Goal: Transaction & Acquisition: Purchase product/service

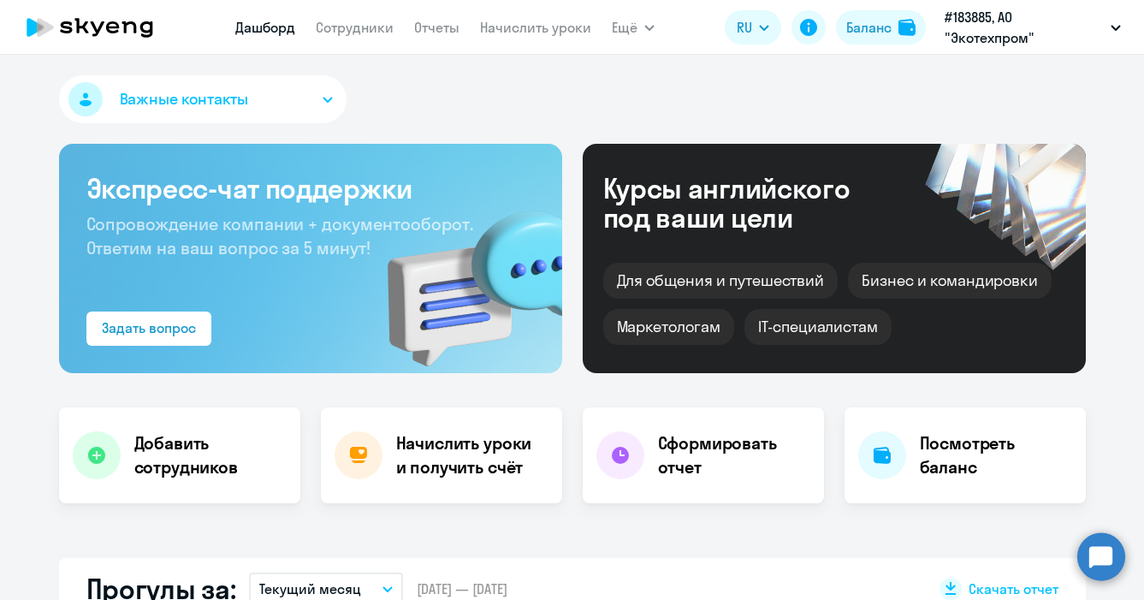
select select "30"
click at [873, 24] on div "Баланс" at bounding box center [868, 27] width 45 height 21
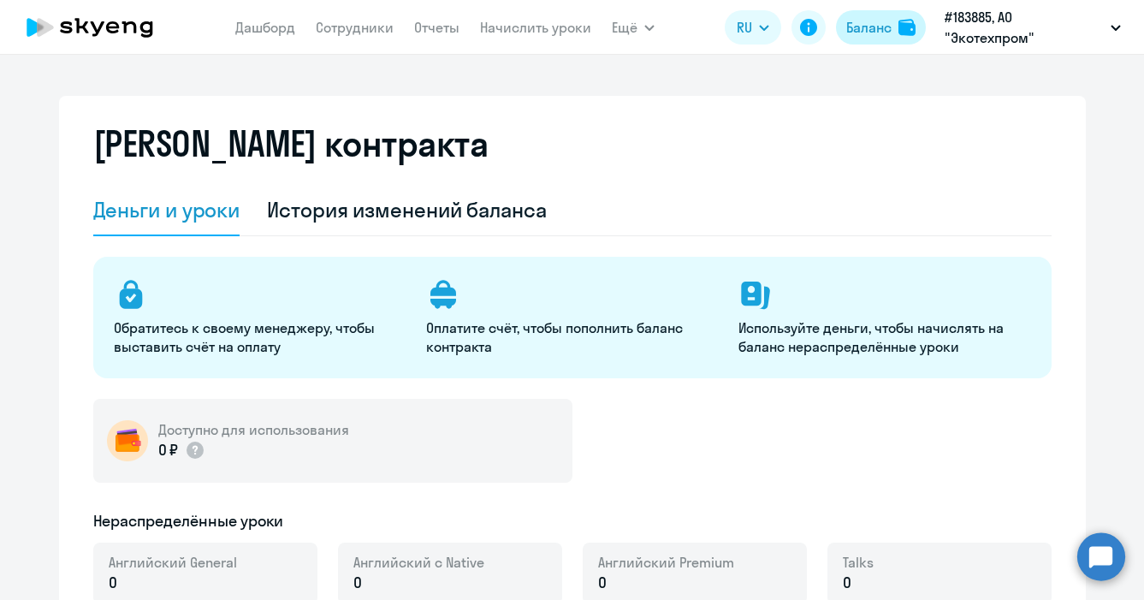
select select "english_adult_not_native_speaker"
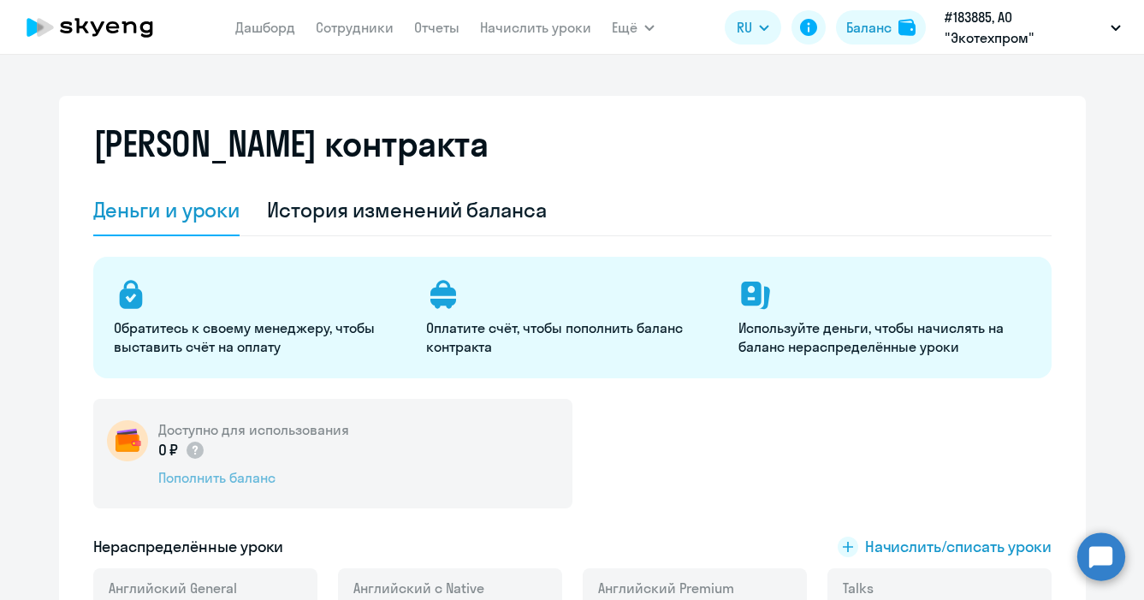
click at [237, 475] on div "Пополнить баланс" at bounding box center [253, 477] width 191 height 19
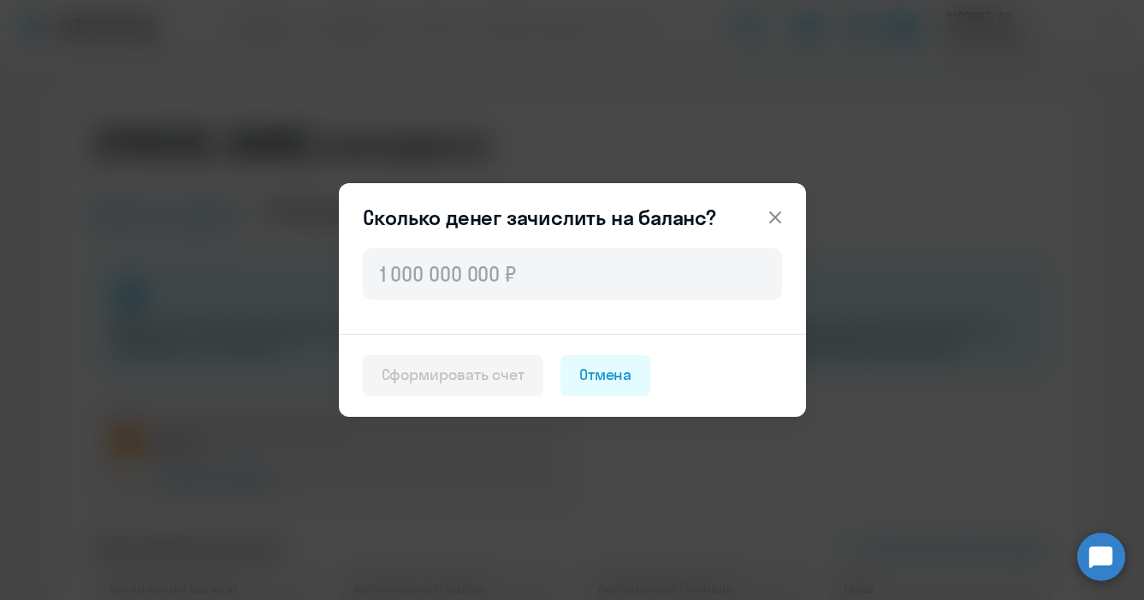
click at [772, 216] on icon at bounding box center [775, 217] width 21 height 21
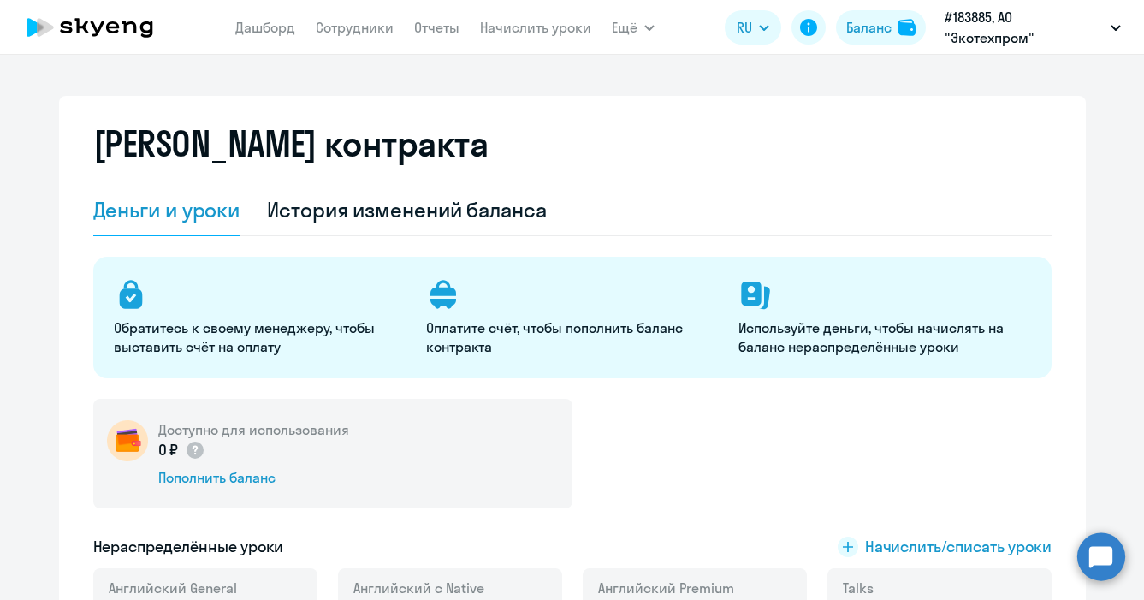
click at [211, 334] on p "Обратитесь к своему менеджеру, чтобы выставить счёт на оплату" at bounding box center [260, 337] width 292 height 38
click at [688, 73] on link "Документооборот" at bounding box center [687, 76] width 116 height 17
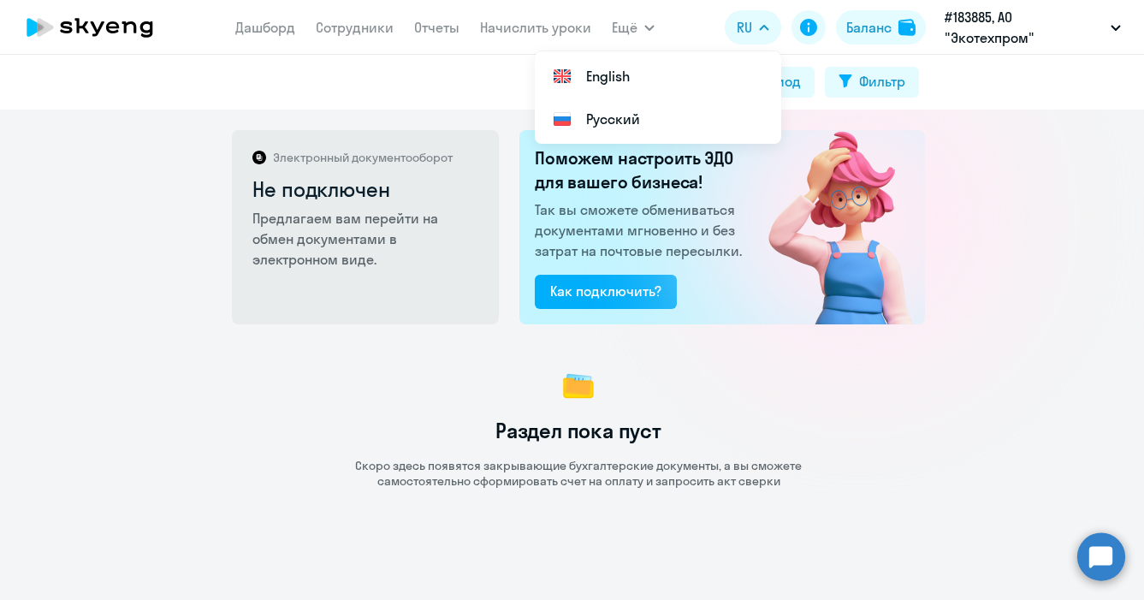
click at [959, 206] on div at bounding box center [858, 217] width 305 height 305
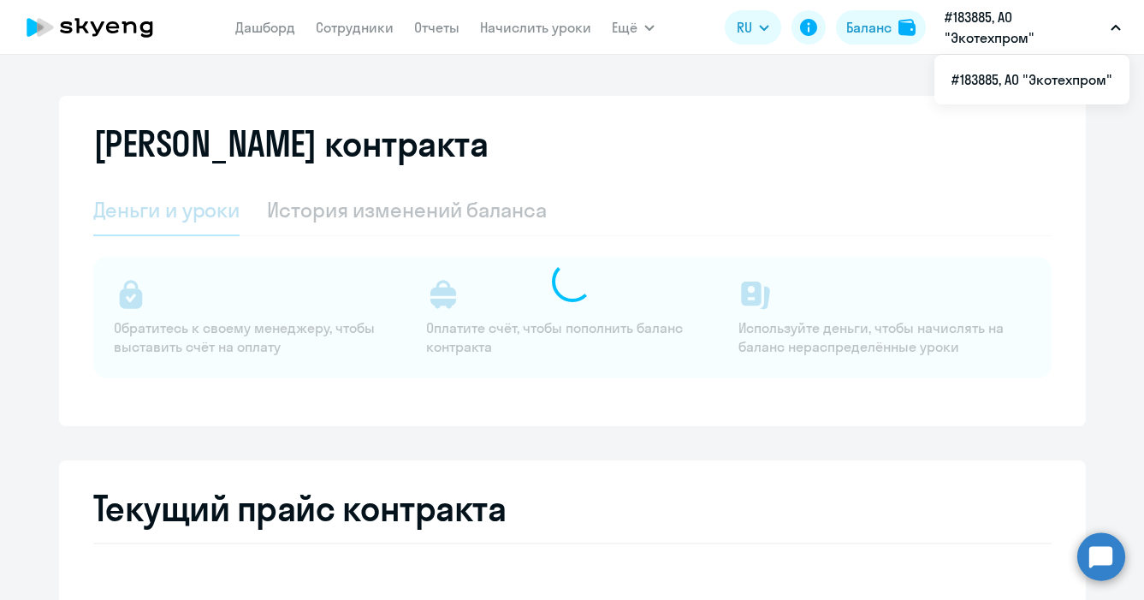
select select "english_adult_not_native_speaker"
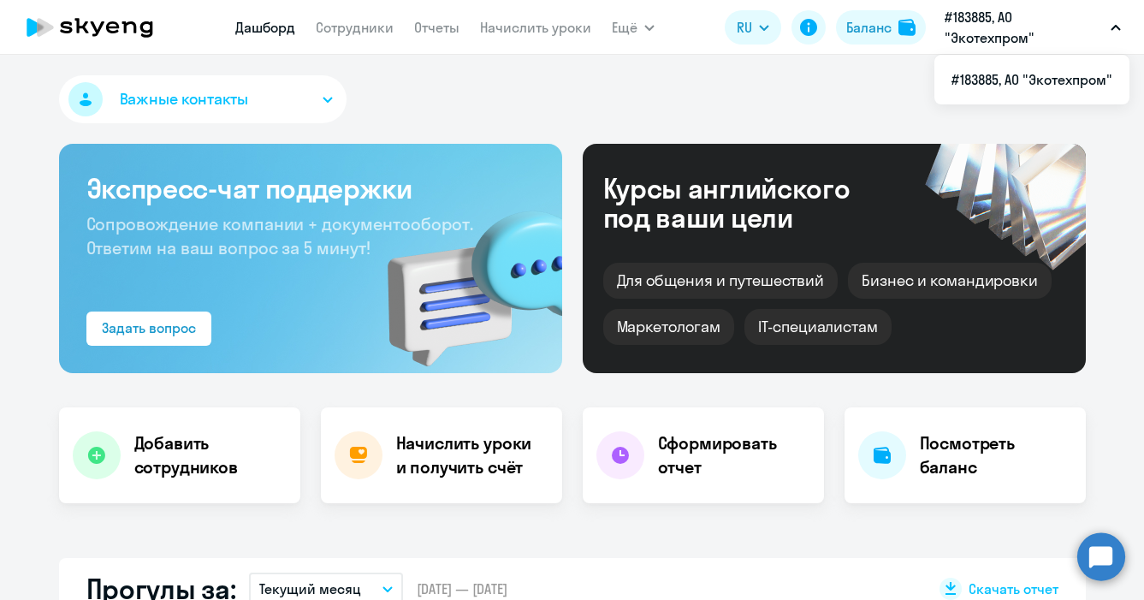
select select "30"
